Goal: Information Seeking & Learning: Get advice/opinions

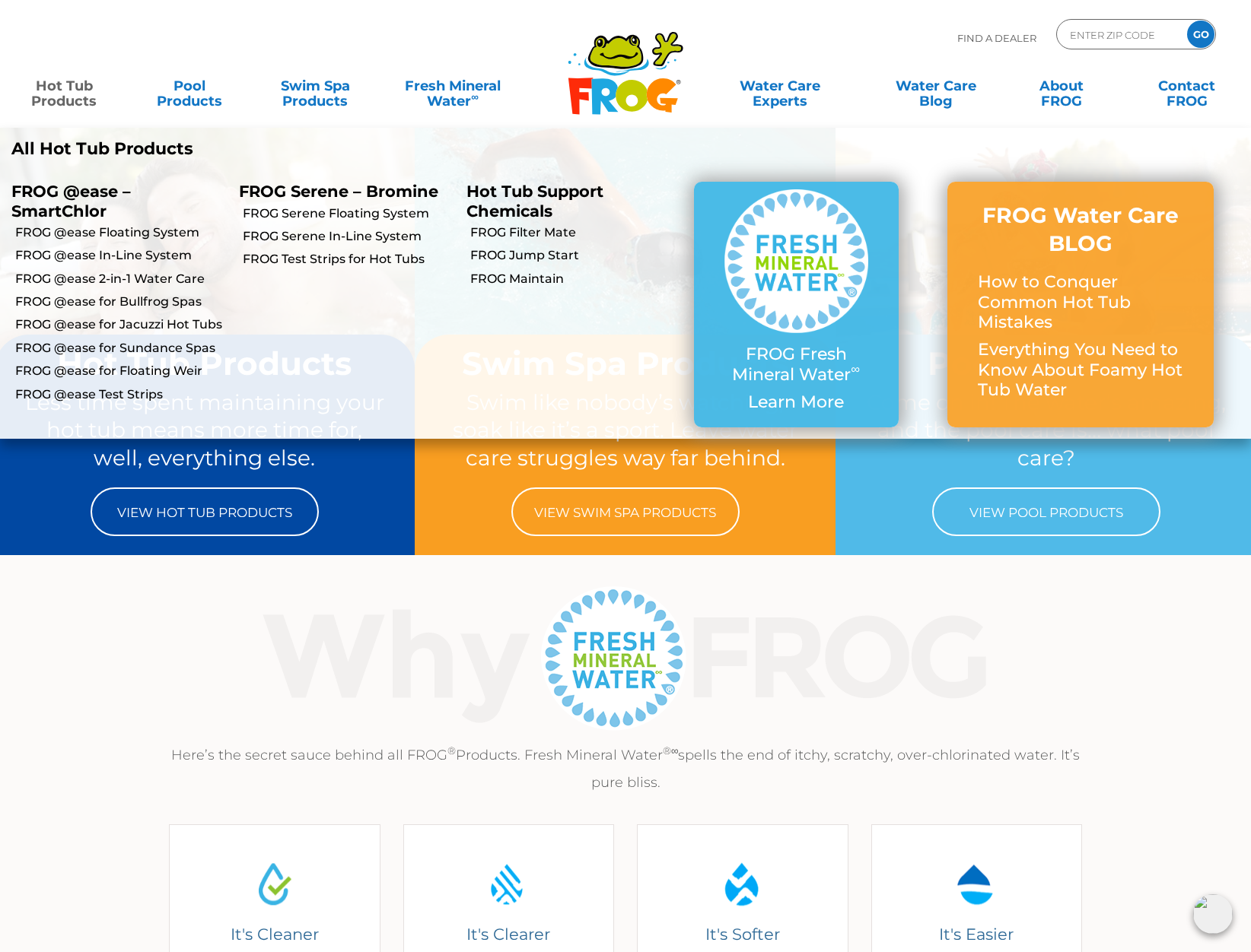
click at [63, 93] on link "Hot Tub Products" at bounding box center [64, 86] width 98 height 31
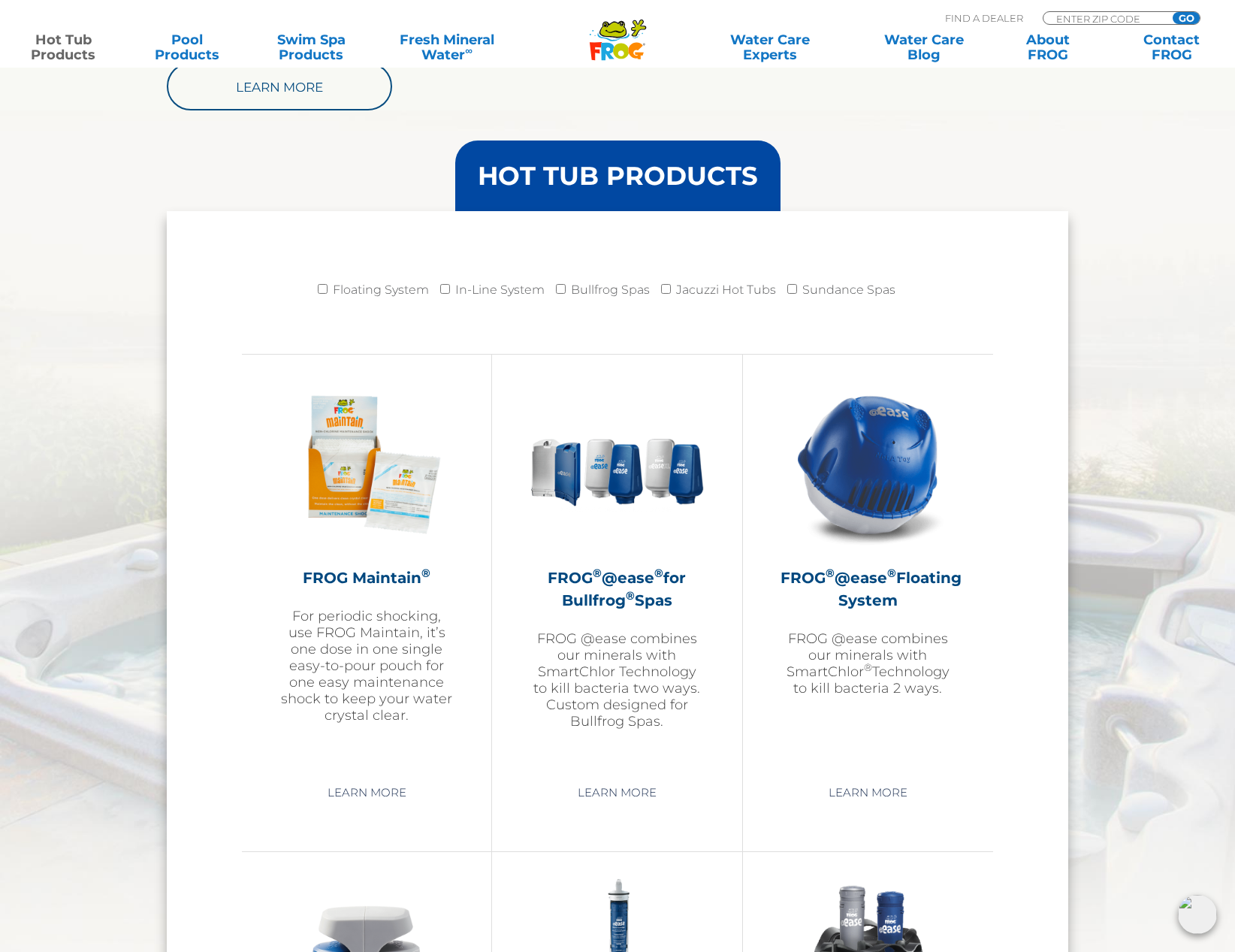
scroll to position [1502, 0]
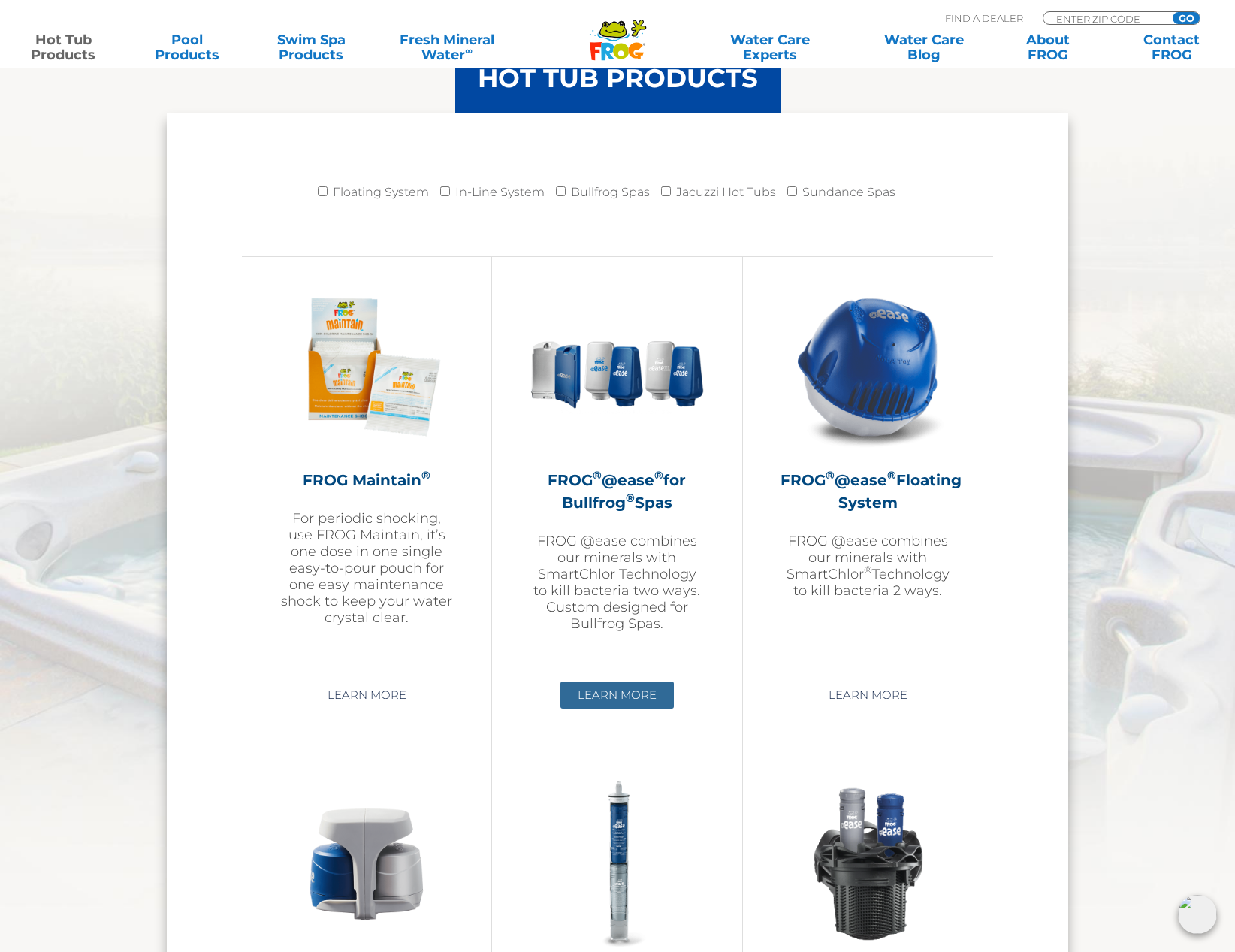
click at [629, 698] on link "Learn More" at bounding box center [617, 695] width 113 height 27
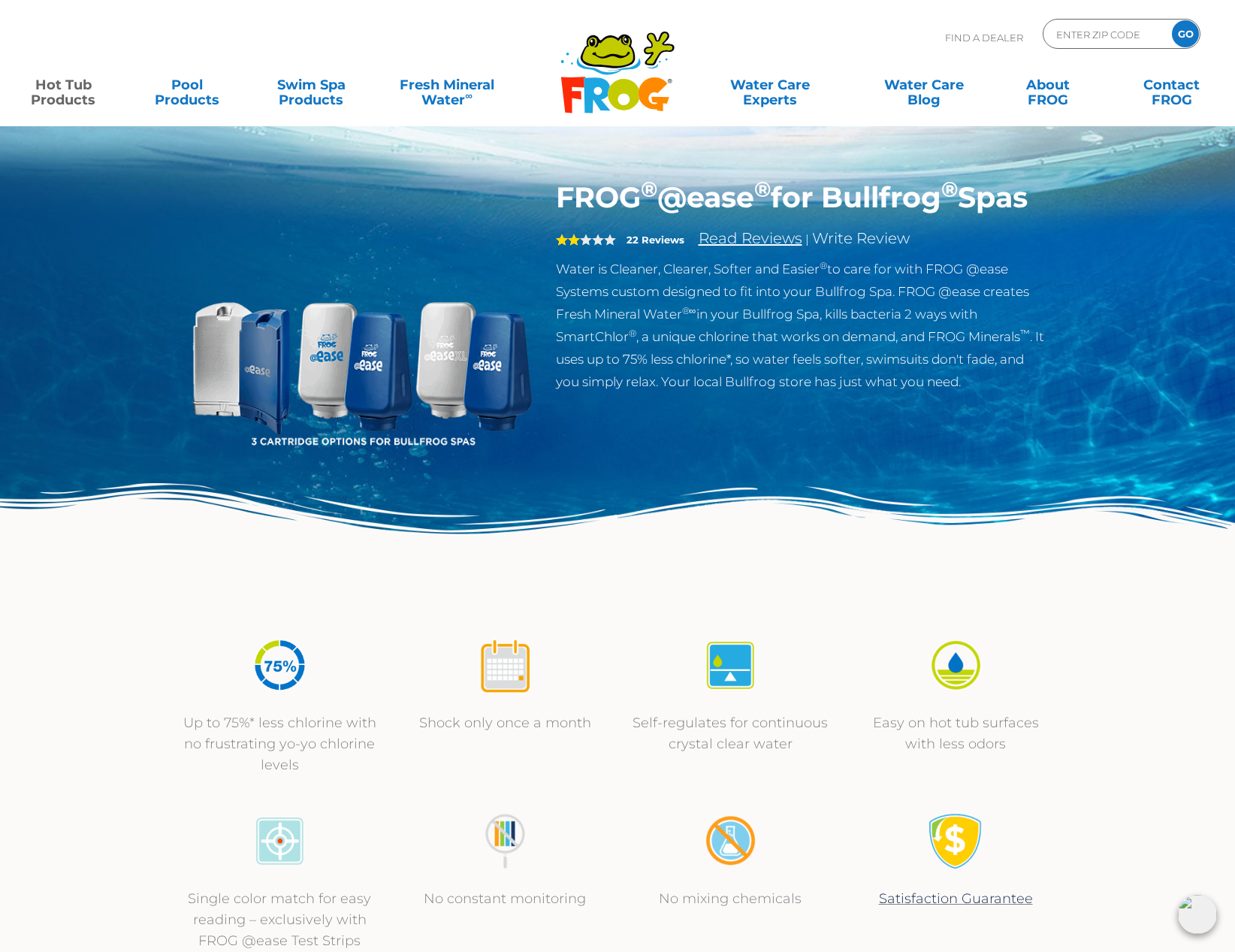
click at [735, 247] on link "Read Reviews" at bounding box center [750, 238] width 104 height 18
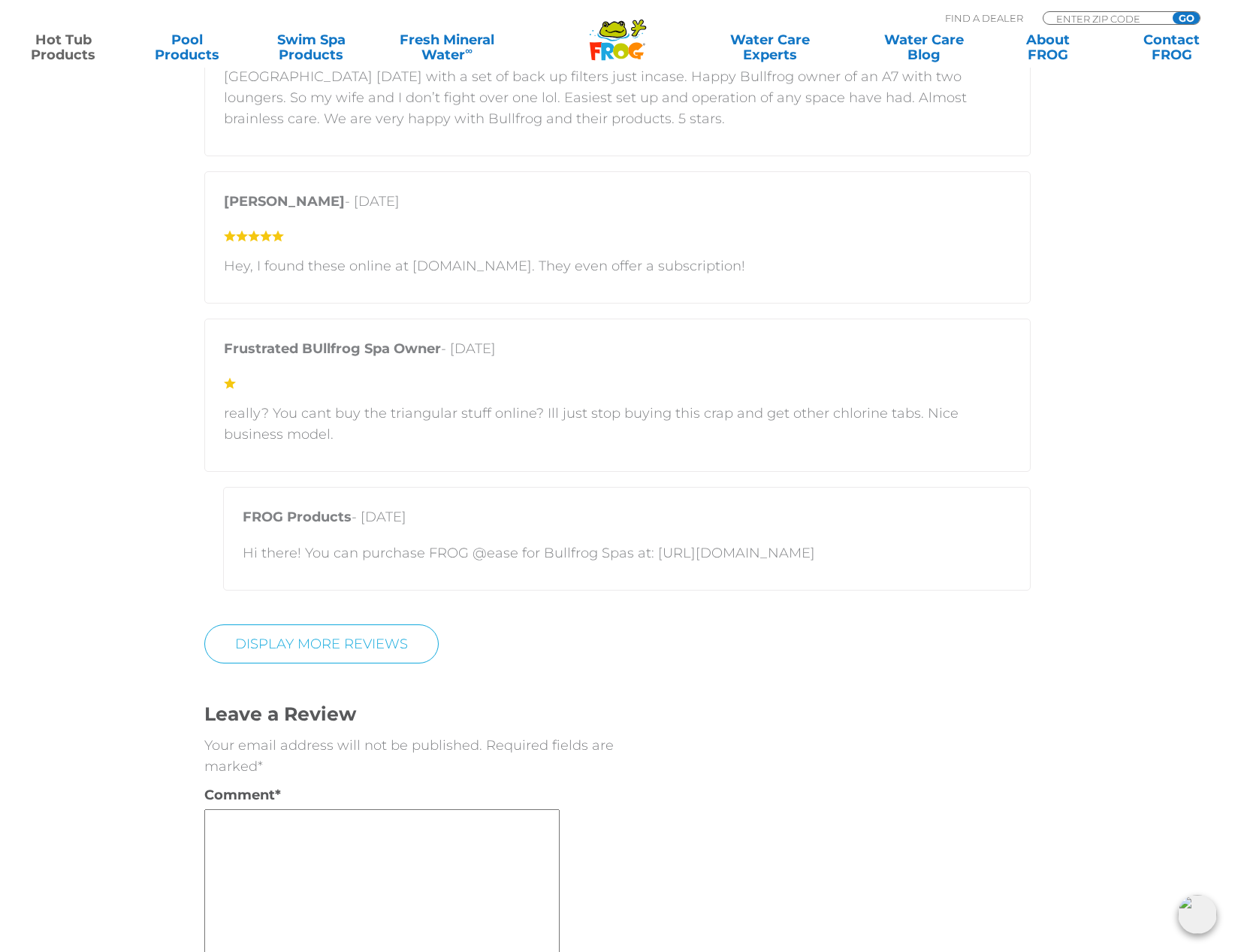
scroll to position [3740, 0]
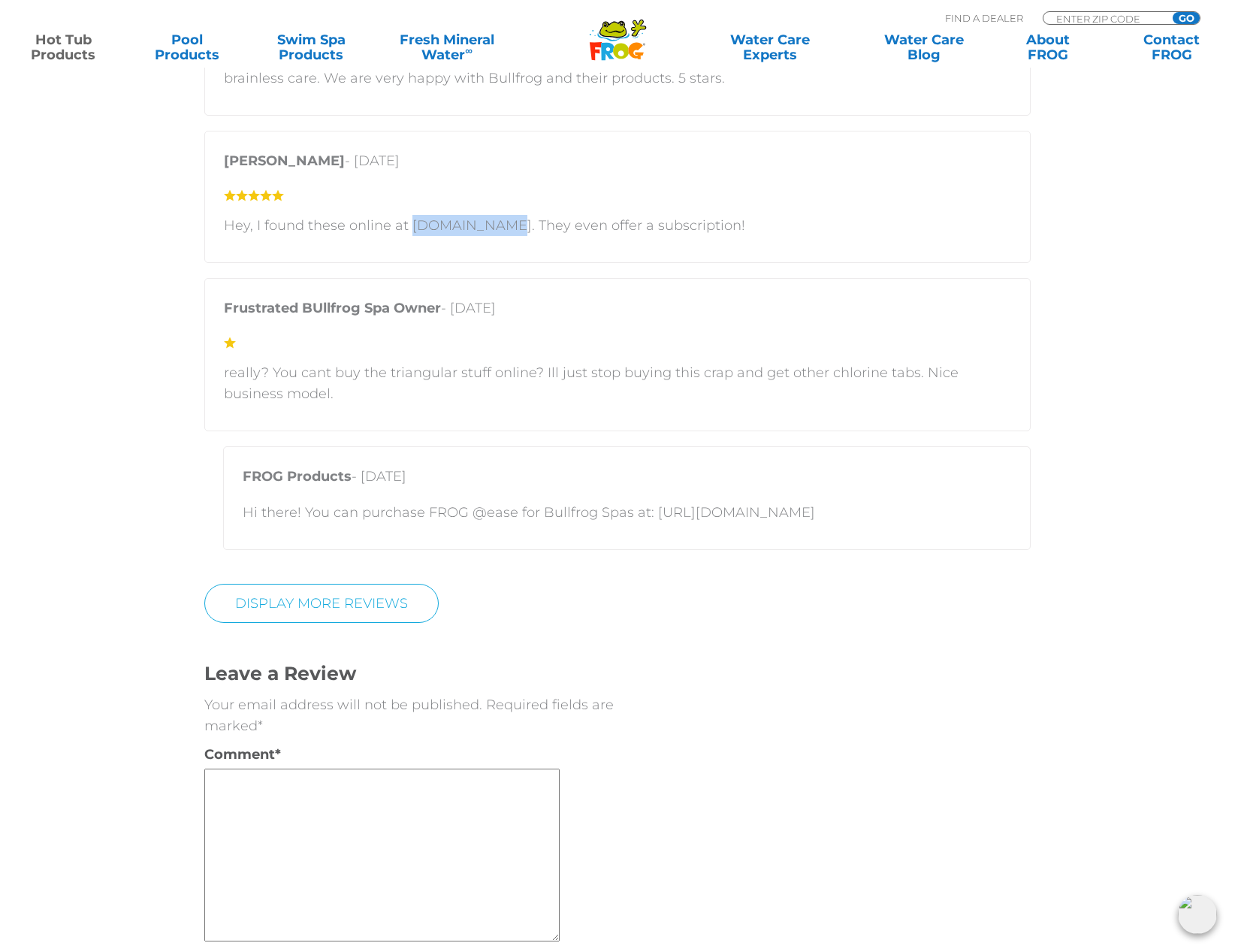
drag, startPoint x: 408, startPoint y: 224, endPoint x: 491, endPoint y: 212, distance: 83.9
click at [491, 212] on div "Fred - March 5, 2025 Hey, I found these online at cleartub.com. They even offer…" at bounding box center [617, 197] width 826 height 132
copy p "cleartub.com"
